Goal: Transaction & Acquisition: Book appointment/travel/reservation

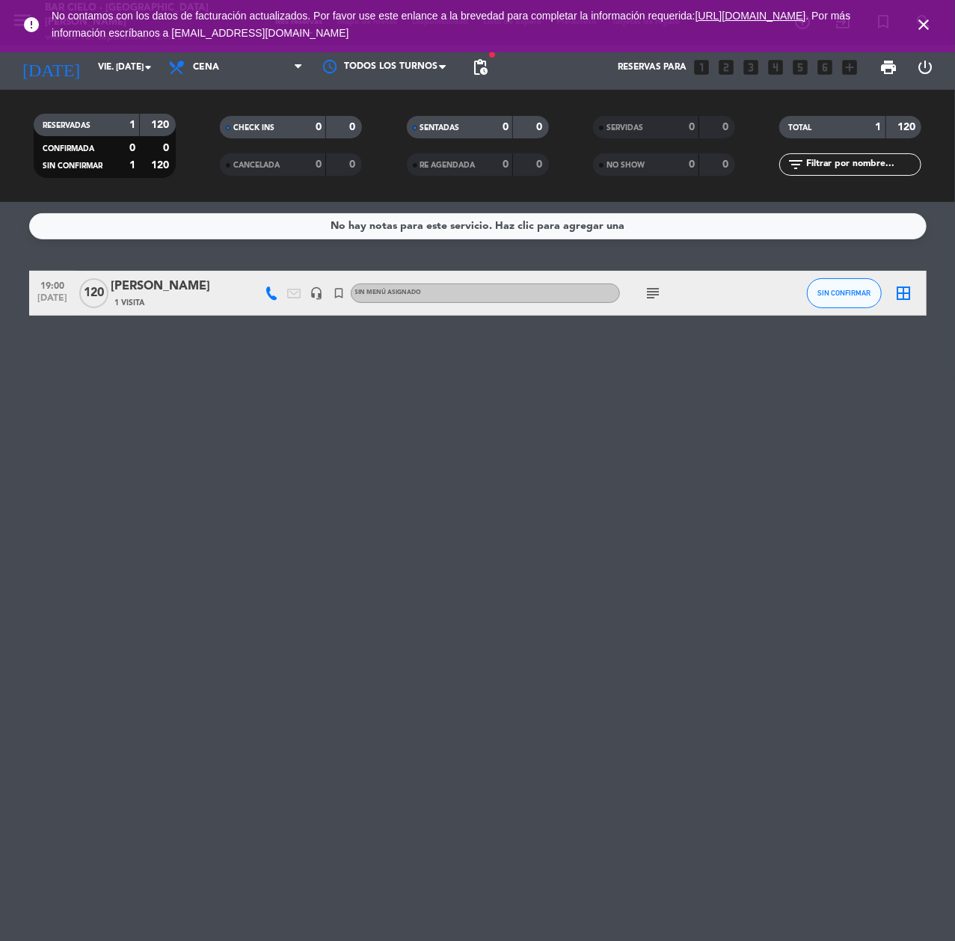
click at [920, 19] on icon "close" at bounding box center [924, 25] width 18 height 18
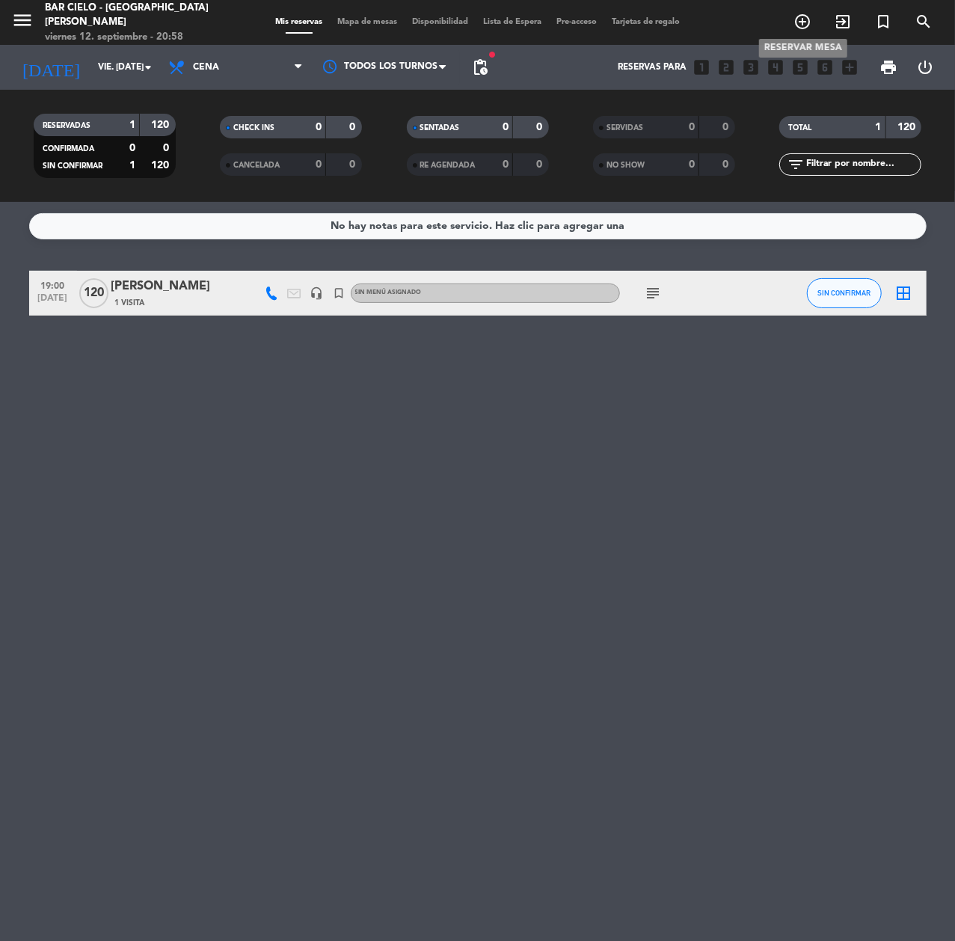
click at [802, 18] on icon "add_circle_outline" at bounding box center [802, 22] width 18 height 18
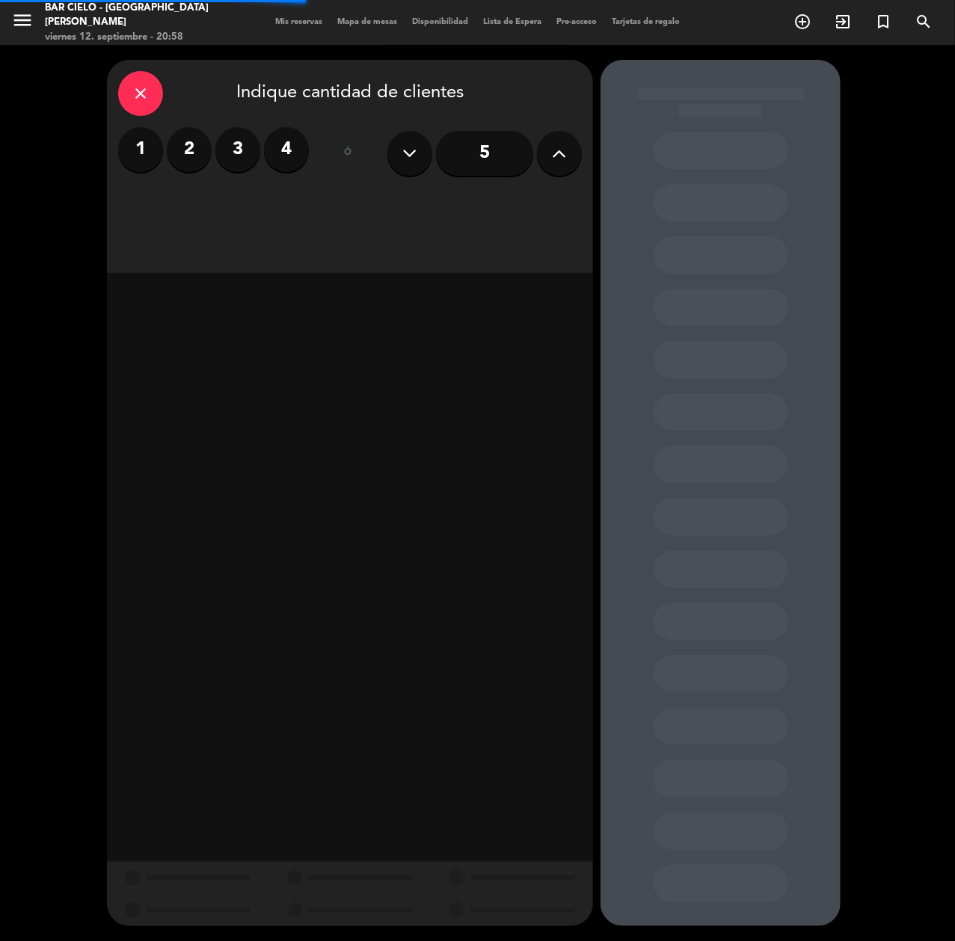
click at [554, 162] on icon at bounding box center [560, 153] width 14 height 22
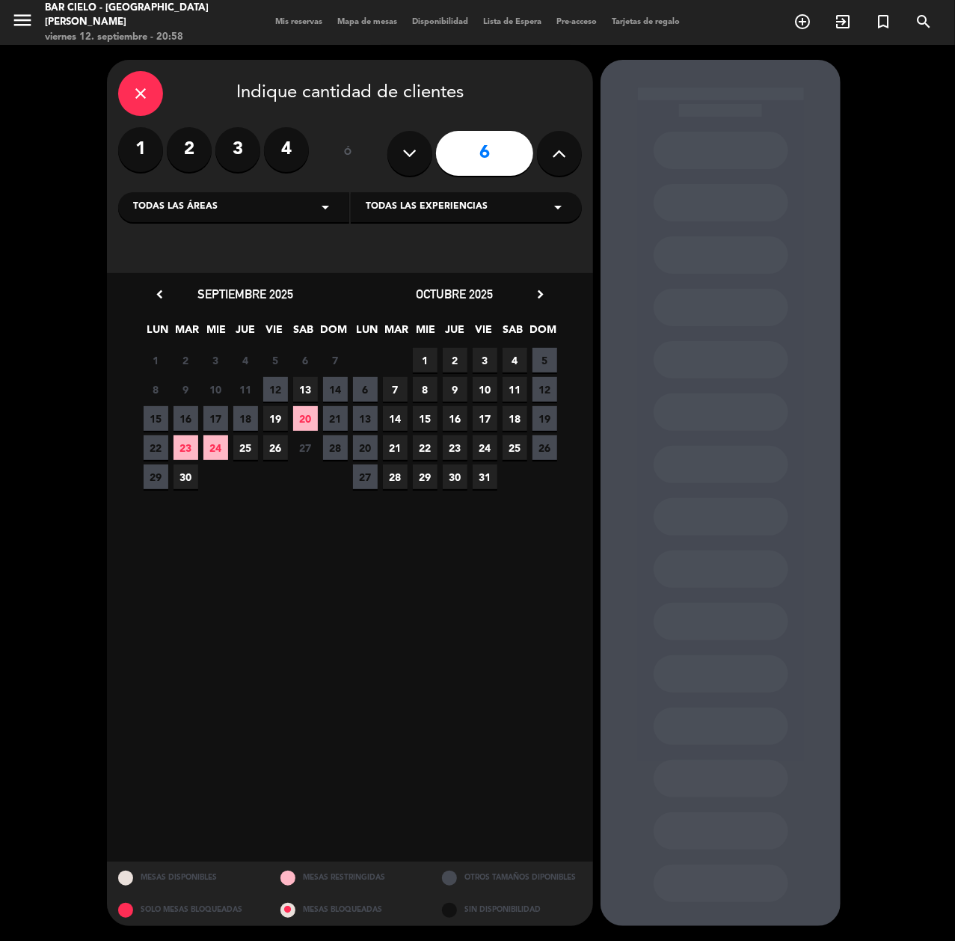
click at [209, 449] on span "24" at bounding box center [215, 447] width 25 height 25
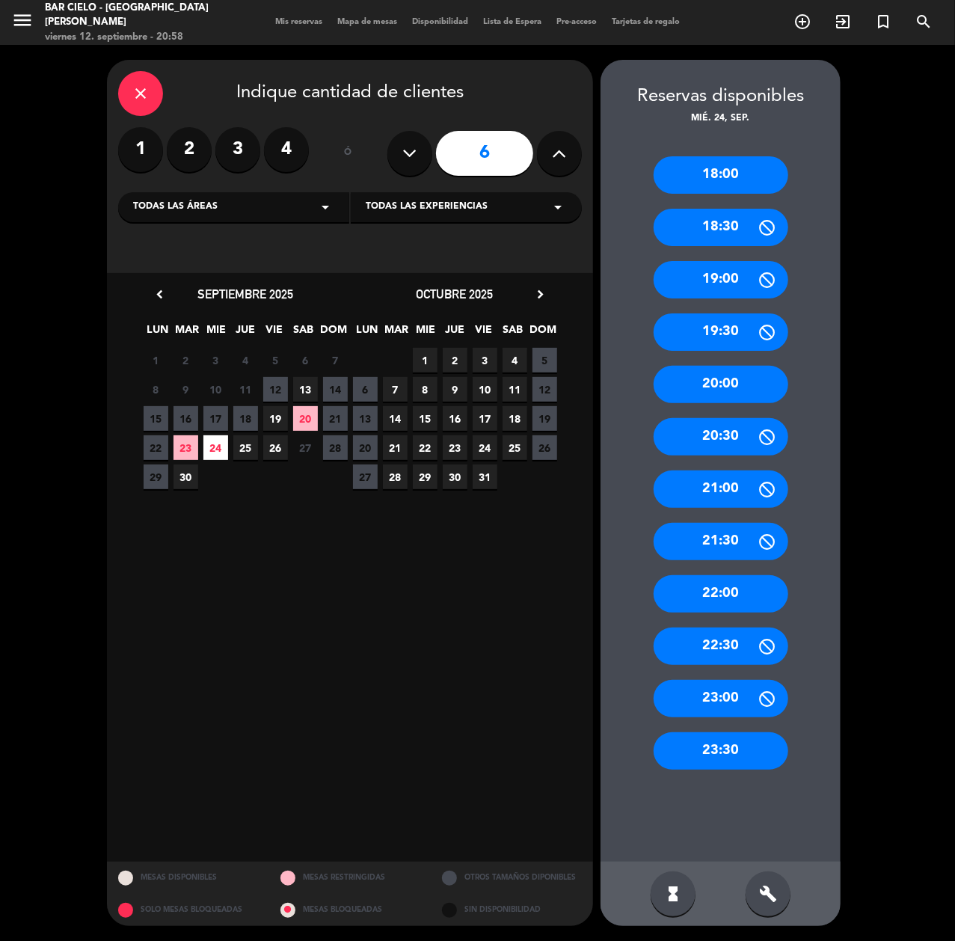
click at [716, 386] on div "20:00" at bounding box center [721, 384] width 135 height 37
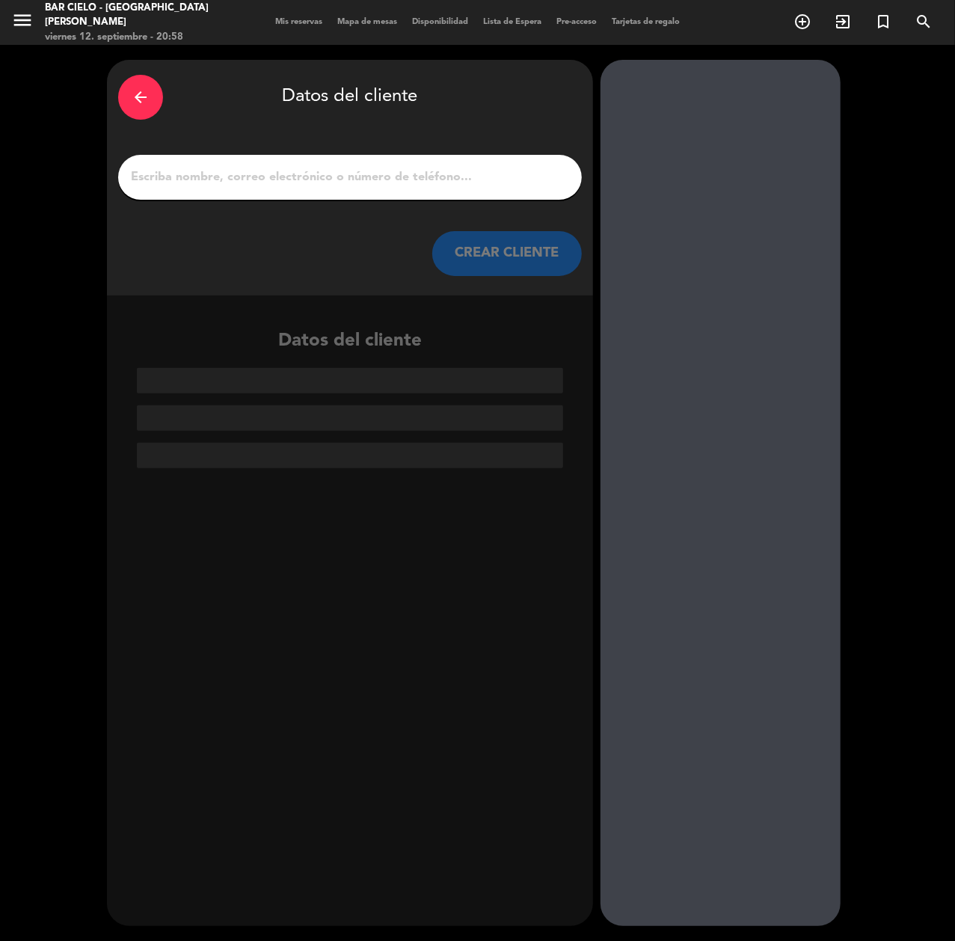
paste input "[PERSON_NAME]"
click at [389, 176] on input "1" at bounding box center [349, 177] width 441 height 21
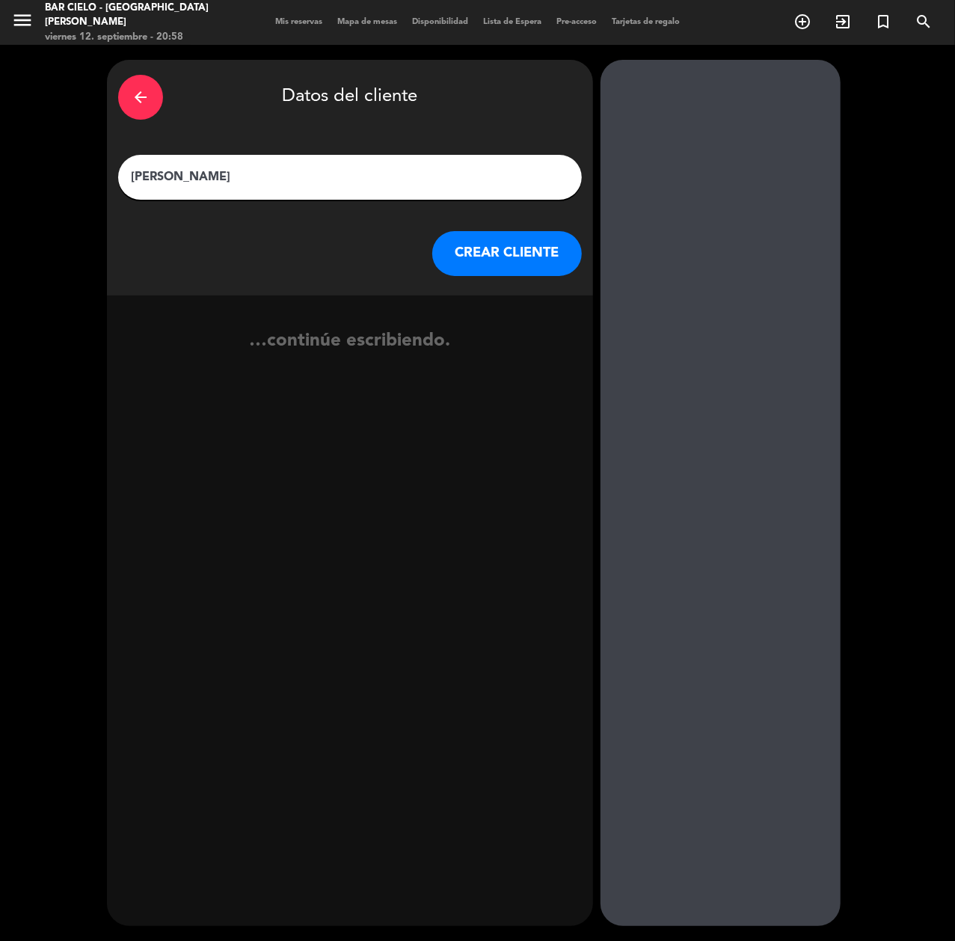
type input "[PERSON_NAME]"
click at [506, 257] on button "CREAR CLIENTE" at bounding box center [507, 253] width 150 height 45
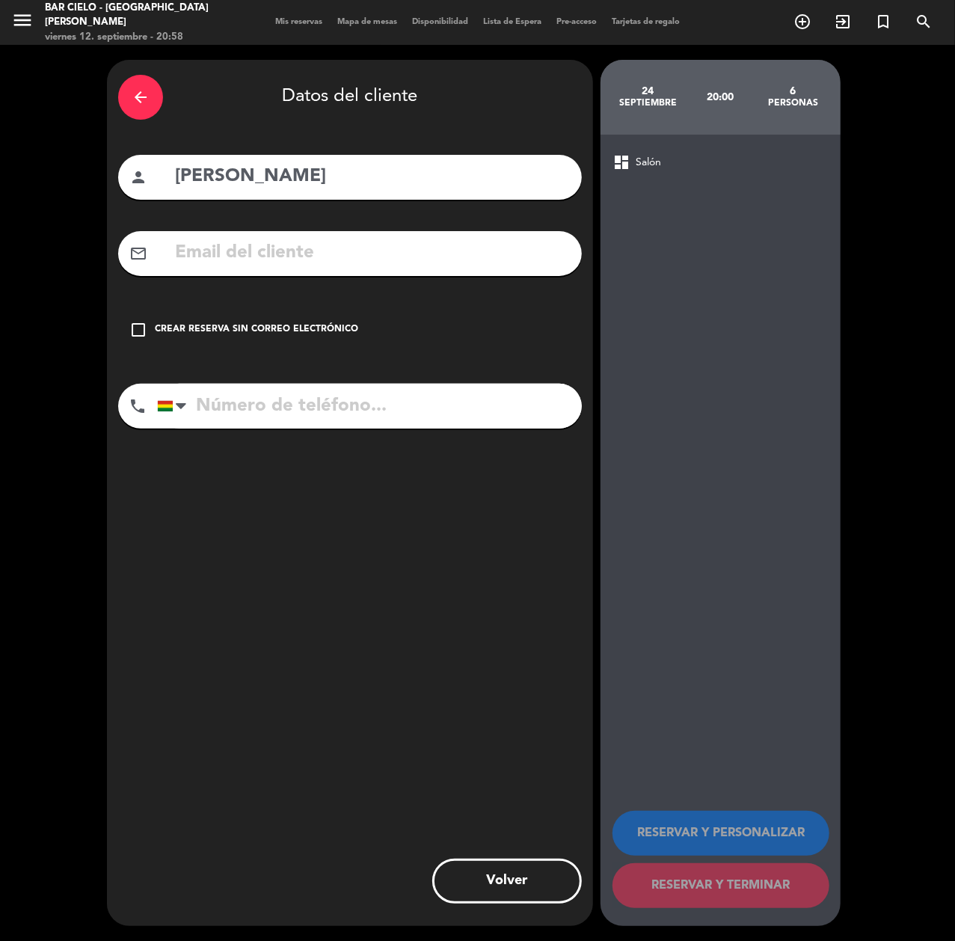
click at [356, 402] on input "tel" at bounding box center [369, 406] width 425 height 45
paste input "[PHONE_NUMBER]"
type input "[PHONE_NUMBER]"
click at [348, 257] on input "text" at bounding box center [372, 253] width 397 height 31
click at [251, 240] on input "text" at bounding box center [372, 253] width 397 height 31
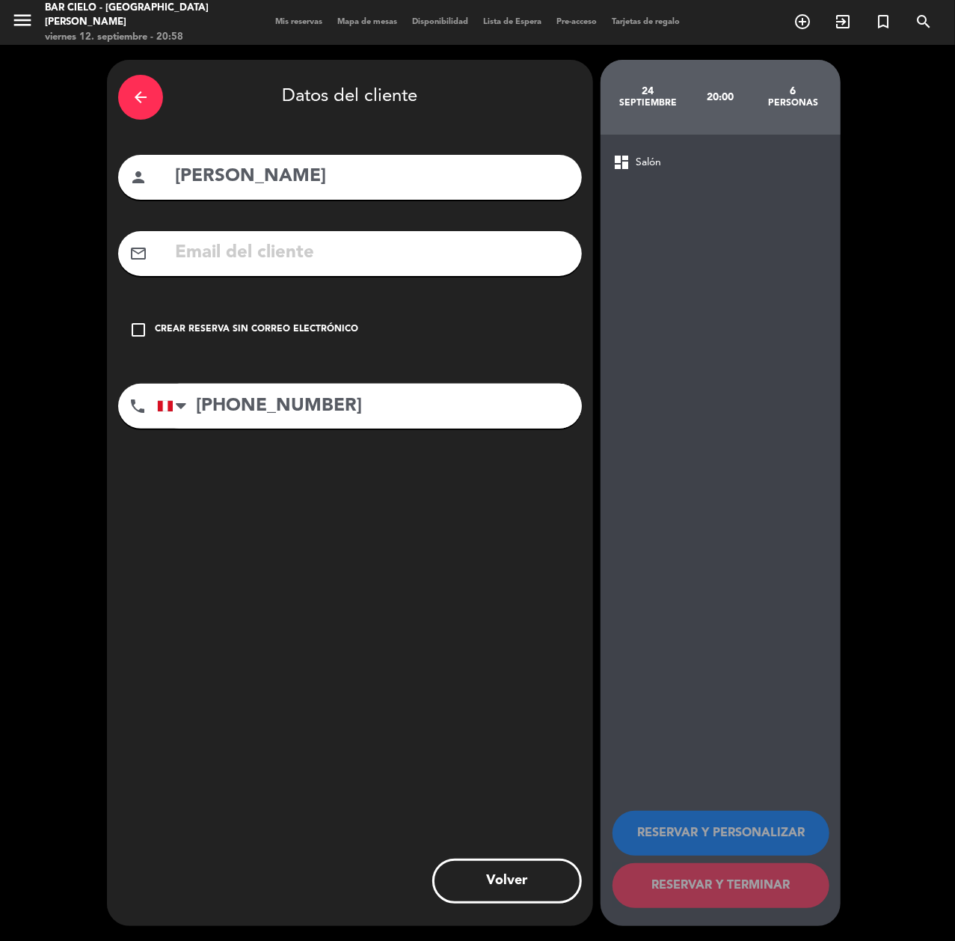
paste input "[EMAIL_ADDRESS][DOMAIN_NAME]"
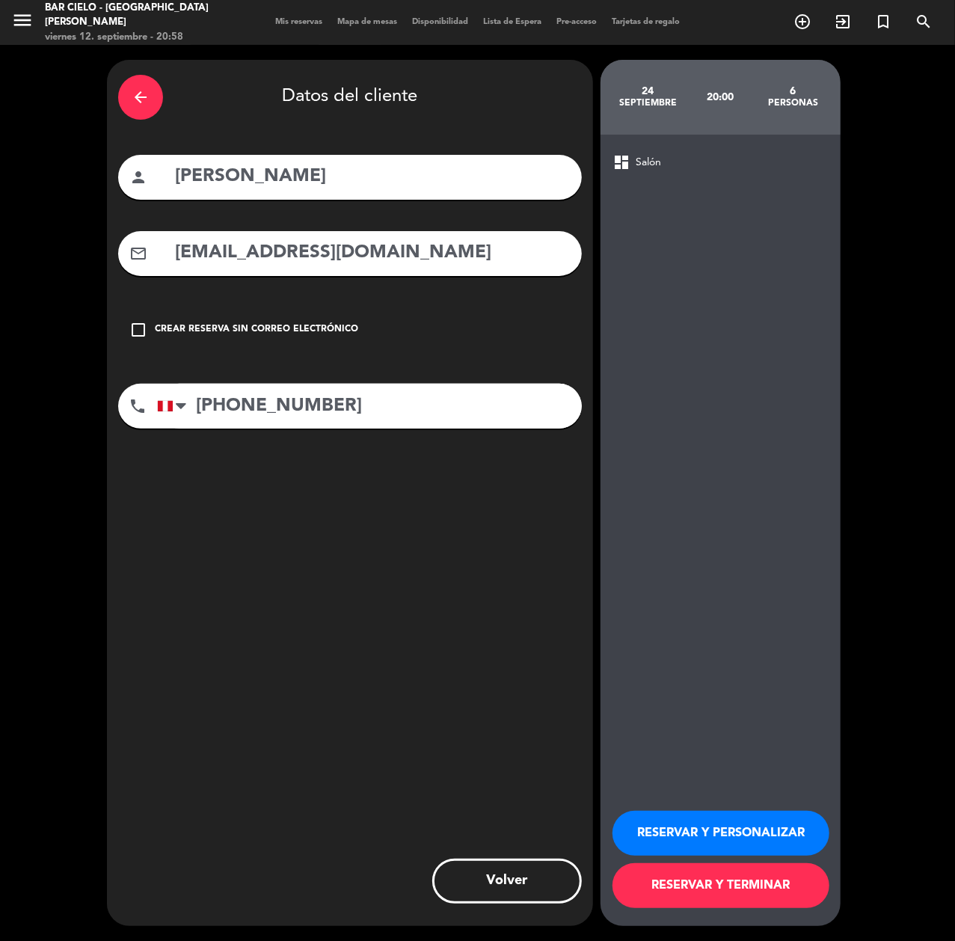
type input "[EMAIL_ADDRESS][DOMAIN_NAME]"
click at [676, 838] on button "RESERVAR Y PERSONALIZAR" at bounding box center [721, 833] width 217 height 45
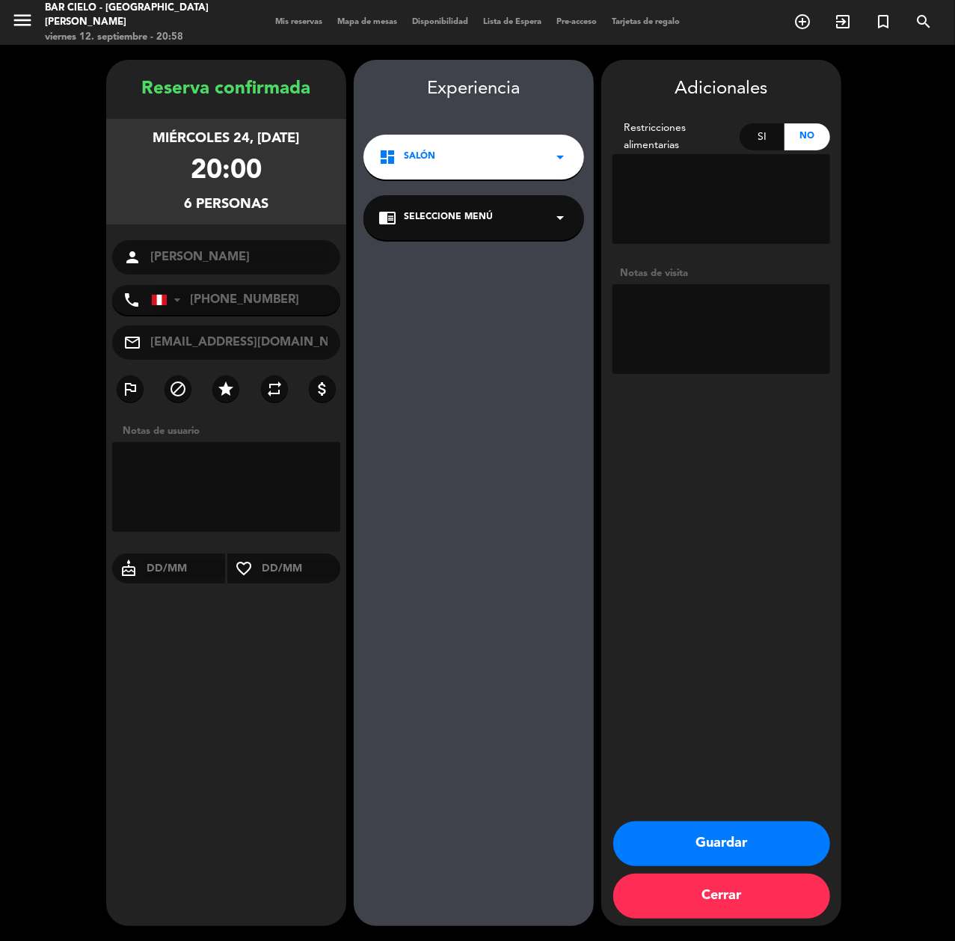
click at [749, 853] on button "Guardar" at bounding box center [721, 843] width 217 height 45
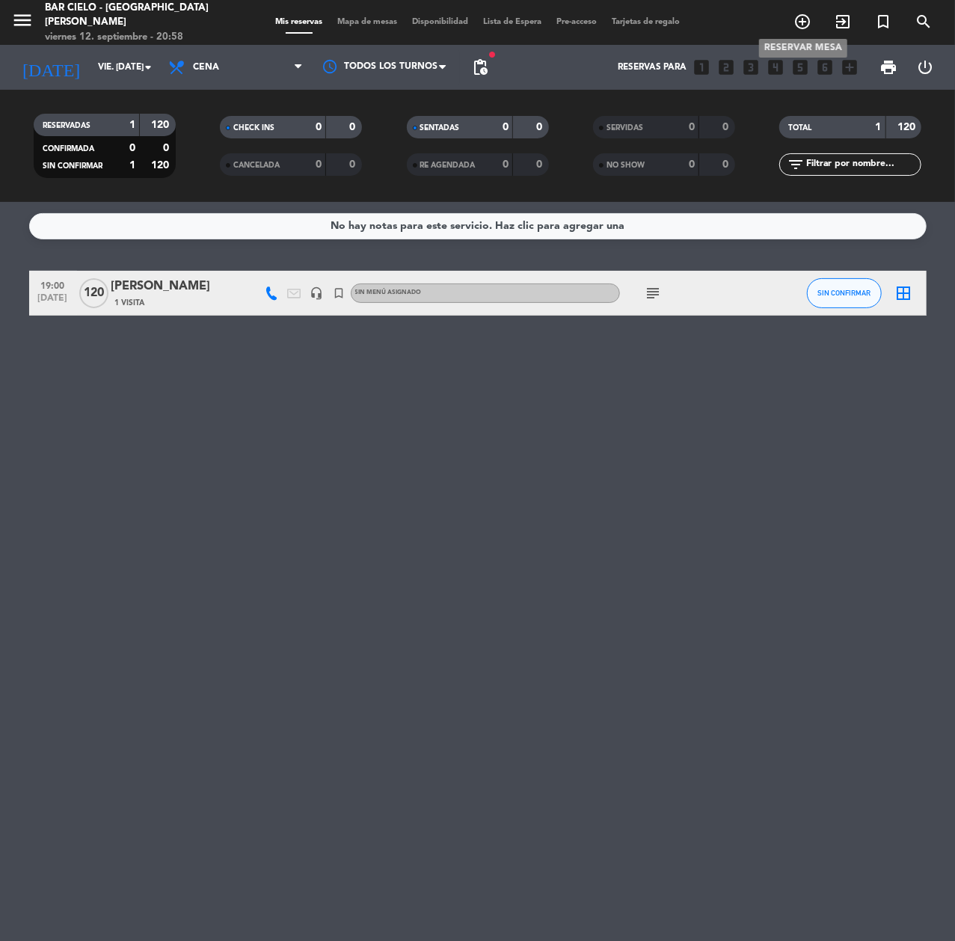
click at [811, 22] on span "add_circle_outline" at bounding box center [802, 21] width 40 height 25
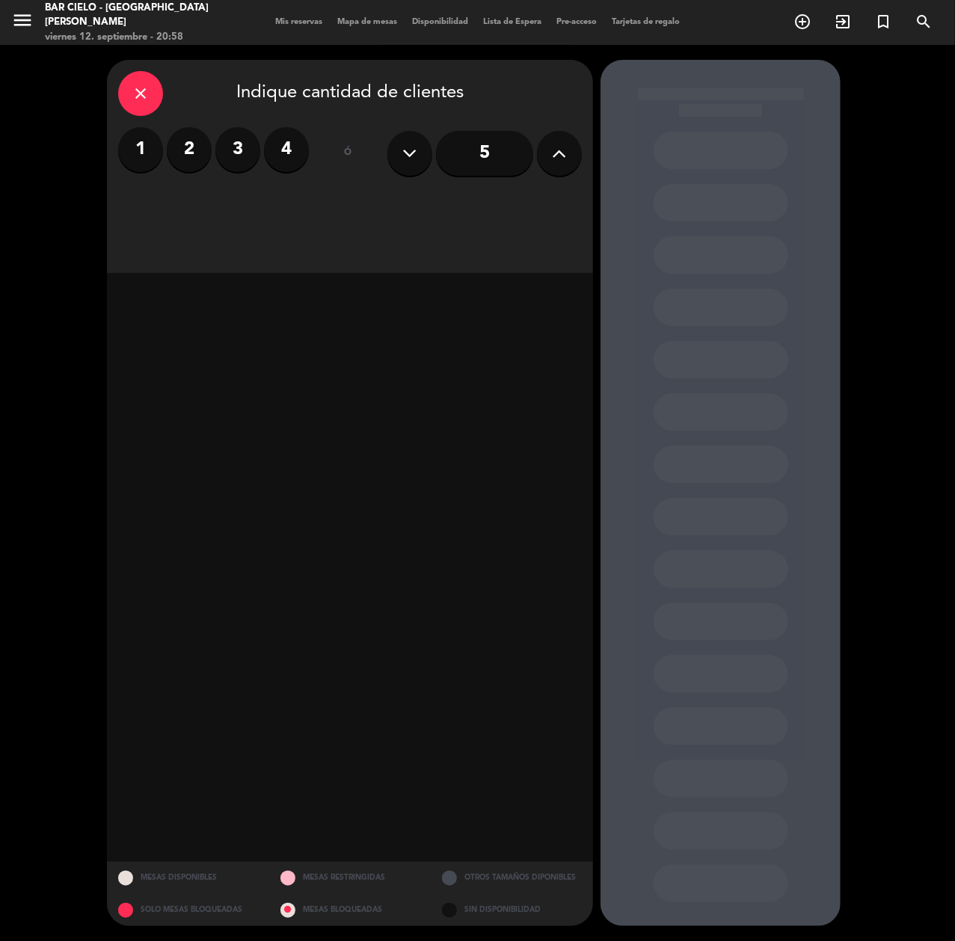
drag, startPoint x: 566, startPoint y: 157, endPoint x: 527, endPoint y: 182, distance: 46.5
click at [565, 157] on icon at bounding box center [560, 153] width 14 height 22
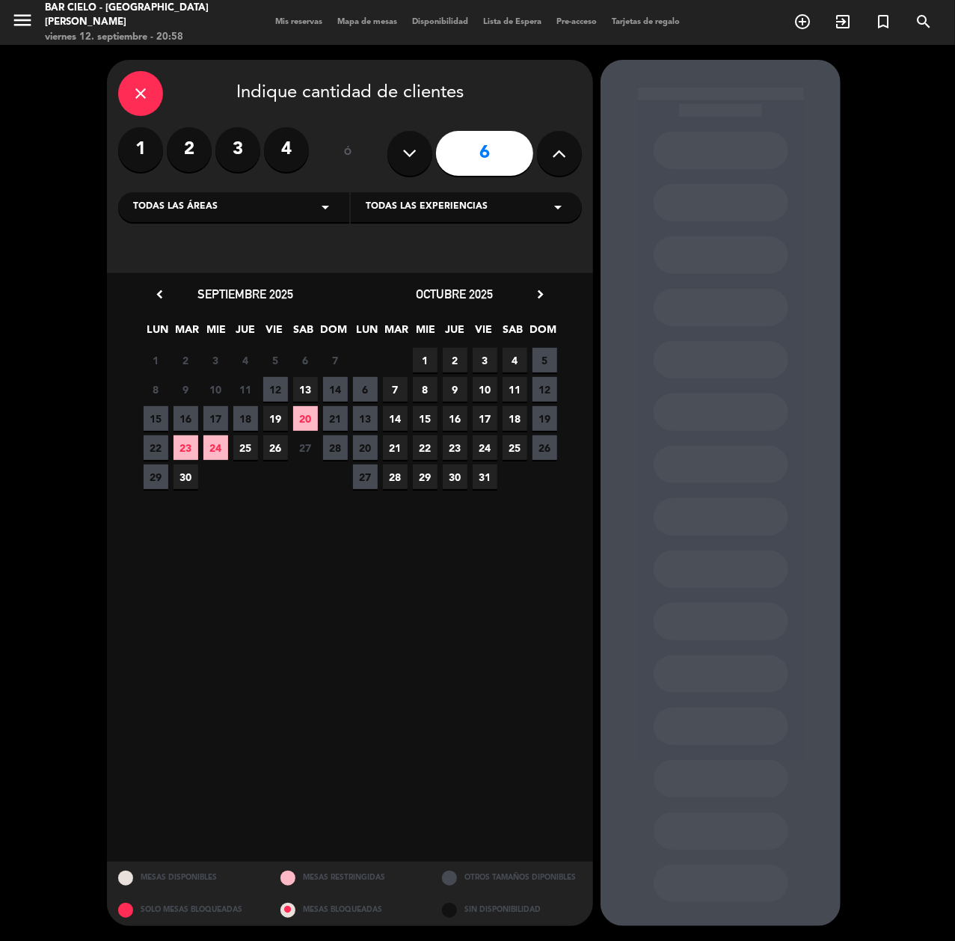
click at [308, 417] on span "20" at bounding box center [305, 418] width 25 height 25
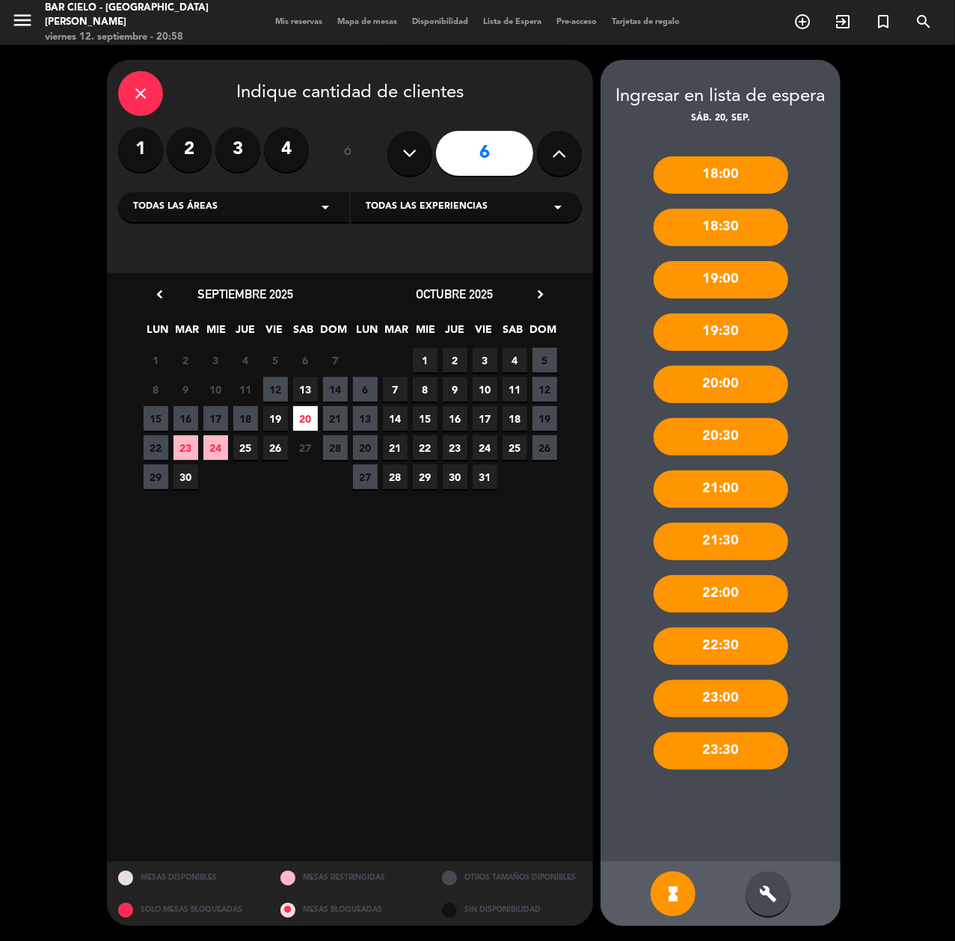
click at [778, 902] on div "build" at bounding box center [768, 893] width 45 height 45
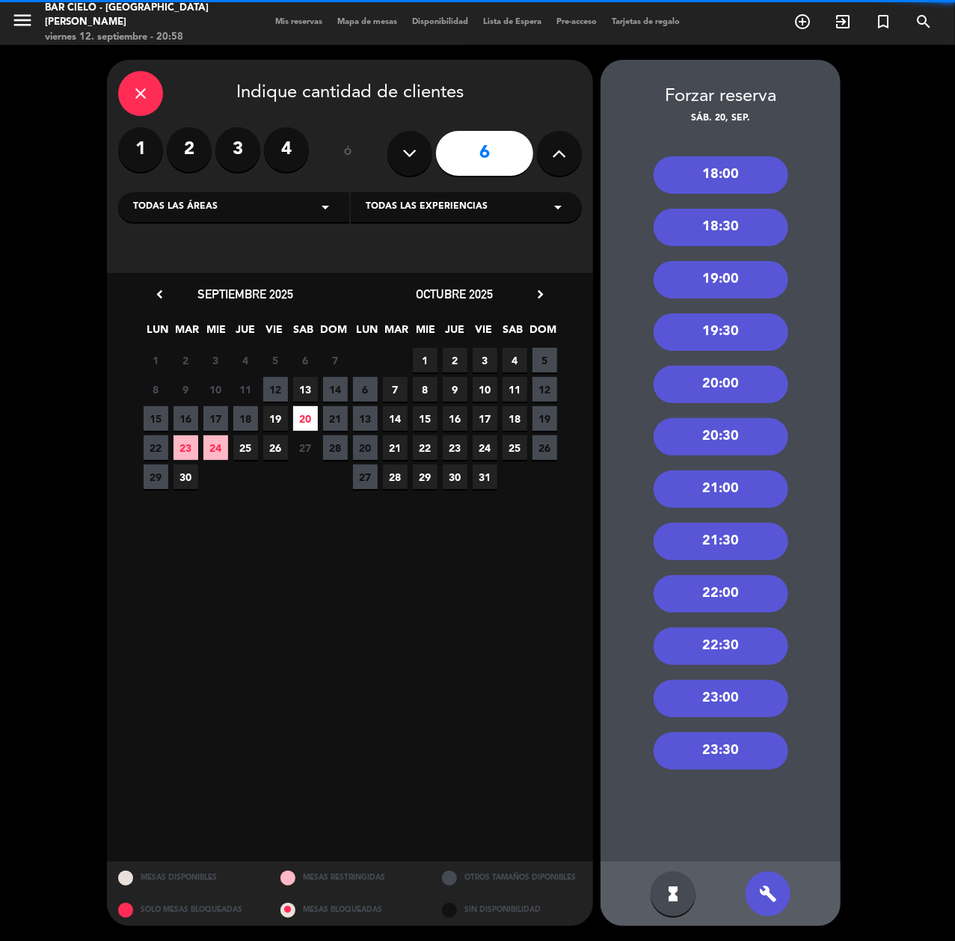
click at [746, 593] on div "22:00" at bounding box center [721, 593] width 135 height 37
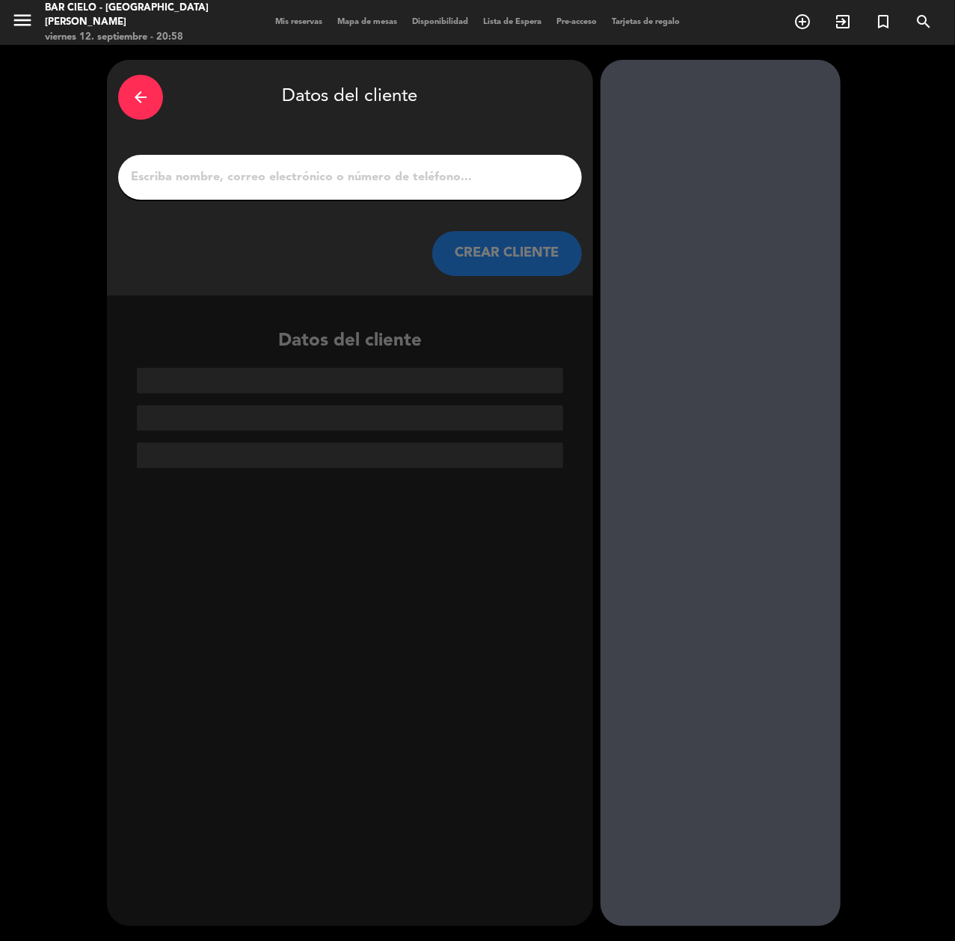
click at [335, 179] on input "1" at bounding box center [349, 177] width 441 height 21
paste input "[PERSON_NAME]"
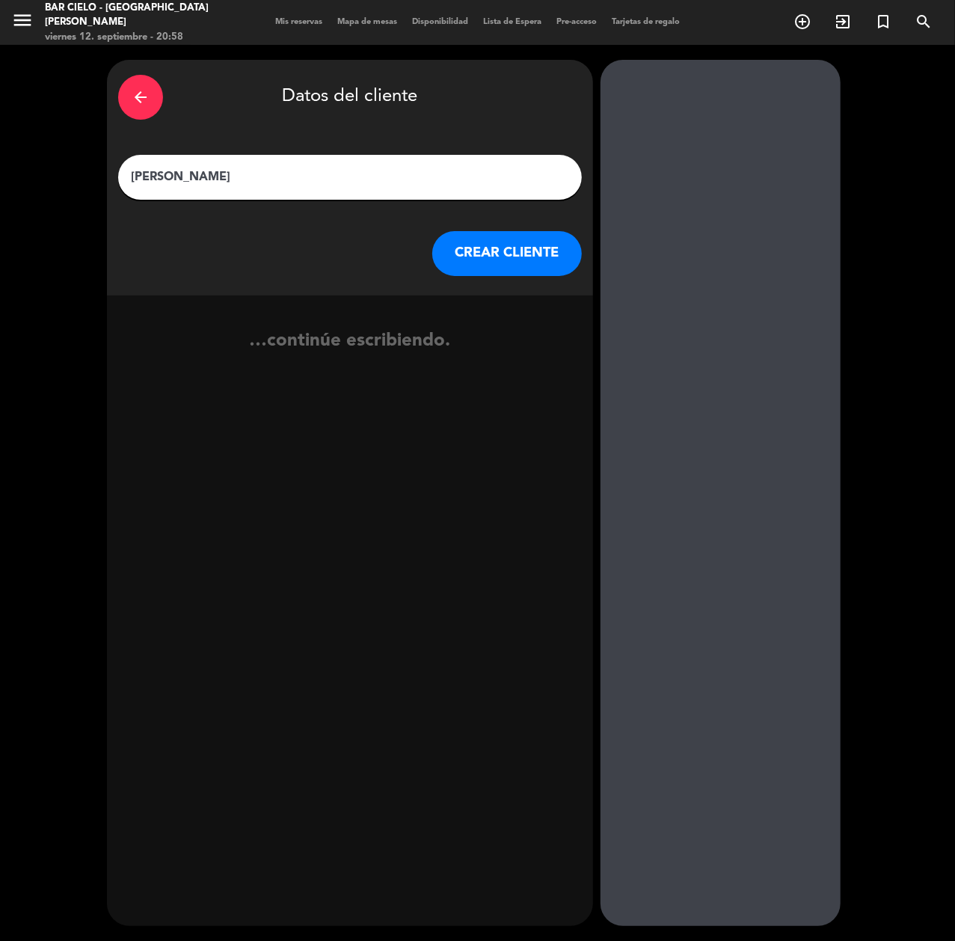
type input "[PERSON_NAME]"
click at [473, 247] on button "CREAR CLIENTE" at bounding box center [507, 253] width 150 height 45
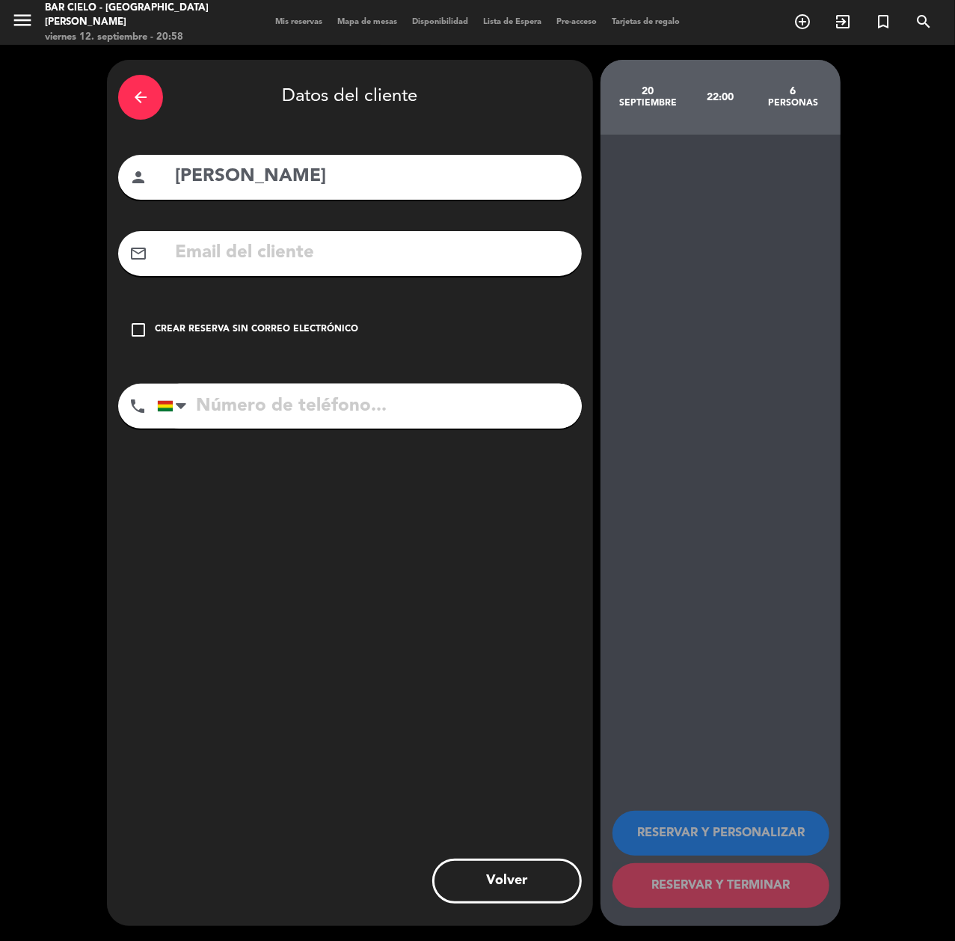
click at [230, 240] on input "text" at bounding box center [372, 253] width 397 height 31
paste input "[DOMAIN_NAME][EMAIL_ADDRESS][DOMAIN_NAME]"
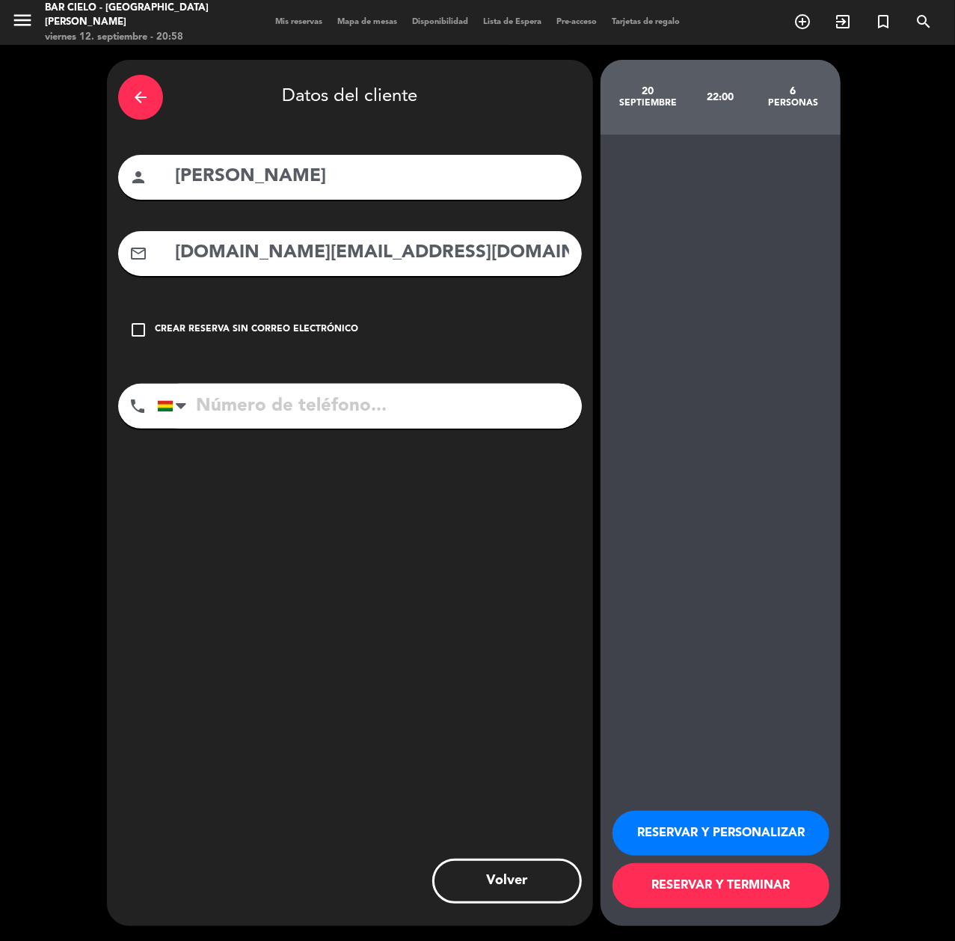
type input "[DOMAIN_NAME][EMAIL_ADDRESS][DOMAIN_NAME]"
paste input "75363070"
click at [254, 417] on input "tel" at bounding box center [369, 406] width 425 height 45
type input "75363070"
drag, startPoint x: 666, startPoint y: 853, endPoint x: 666, endPoint y: 845, distance: 8.2
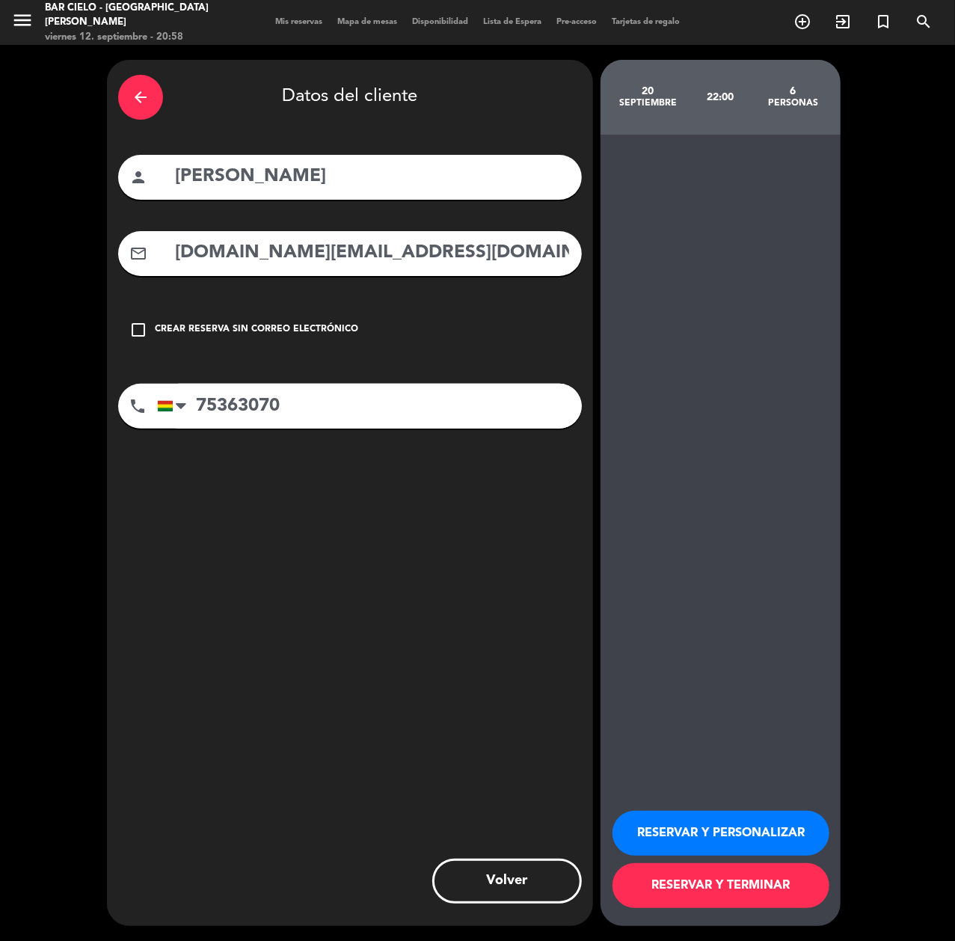
click at [666, 853] on button "RESERVAR Y PERSONALIZAR" at bounding box center [721, 833] width 217 height 45
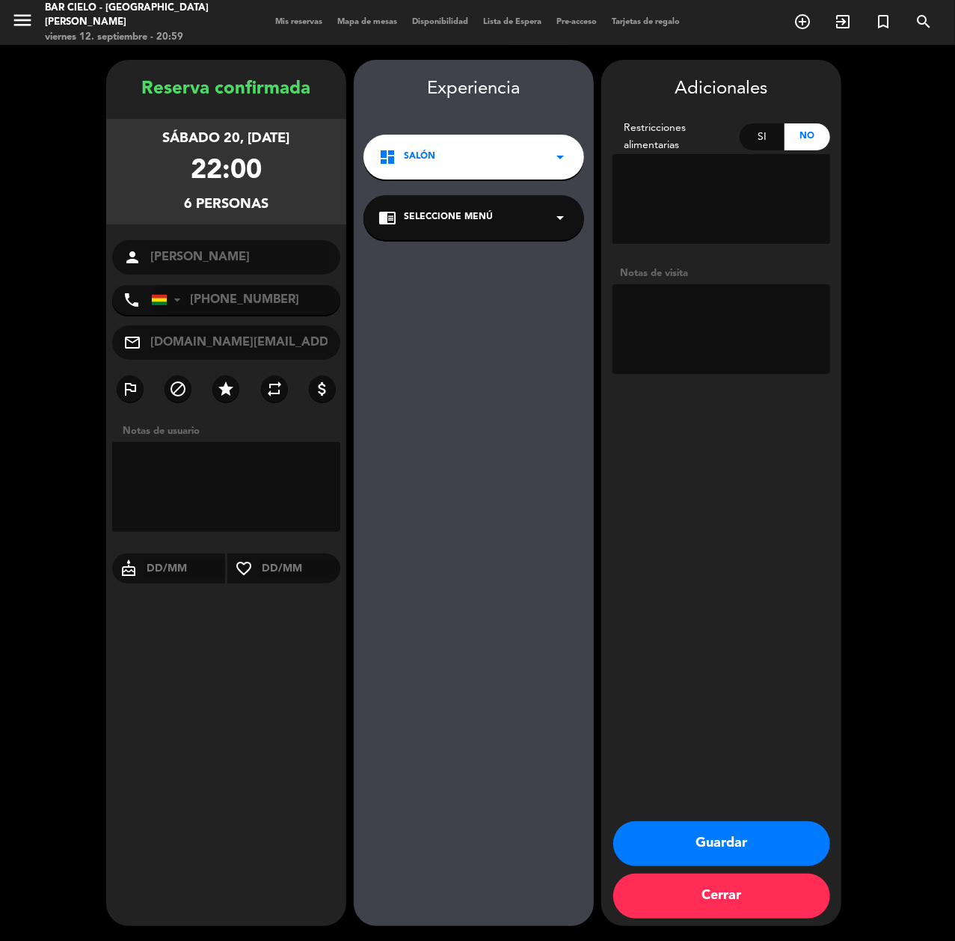
click at [752, 862] on button "Guardar" at bounding box center [721, 843] width 217 height 45
